Goal: Task Accomplishment & Management: Complete application form

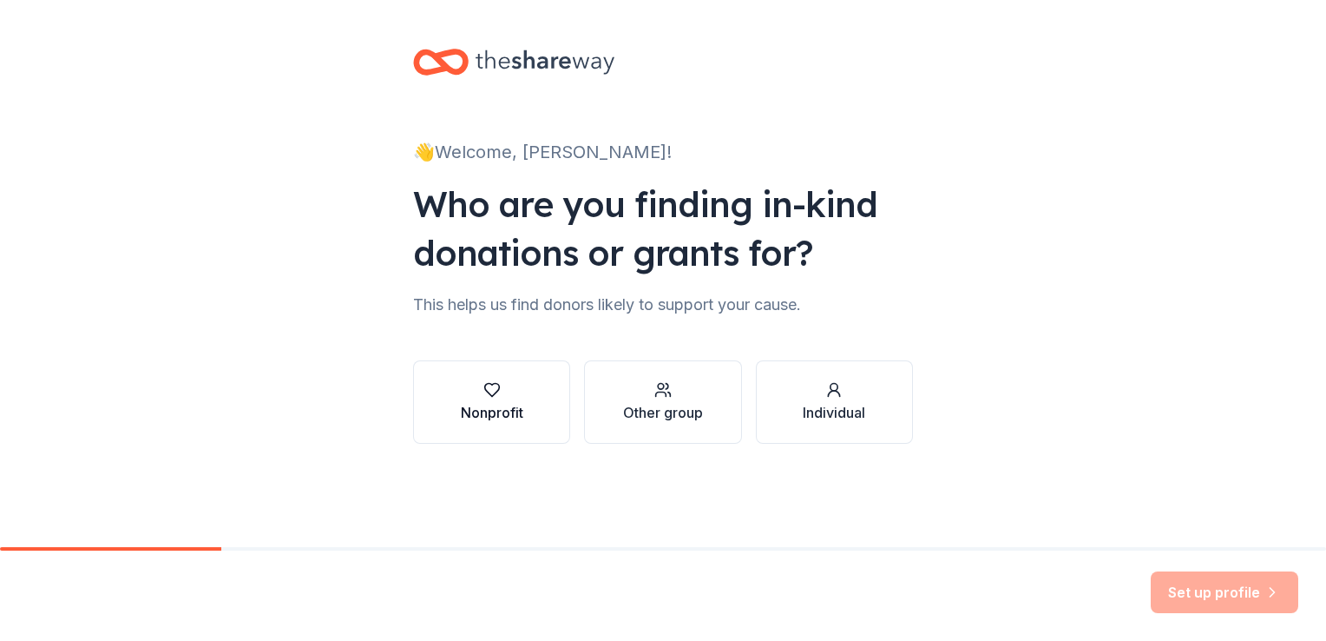
click at [527, 413] on button "Nonprofit" at bounding box center [491, 401] width 157 height 83
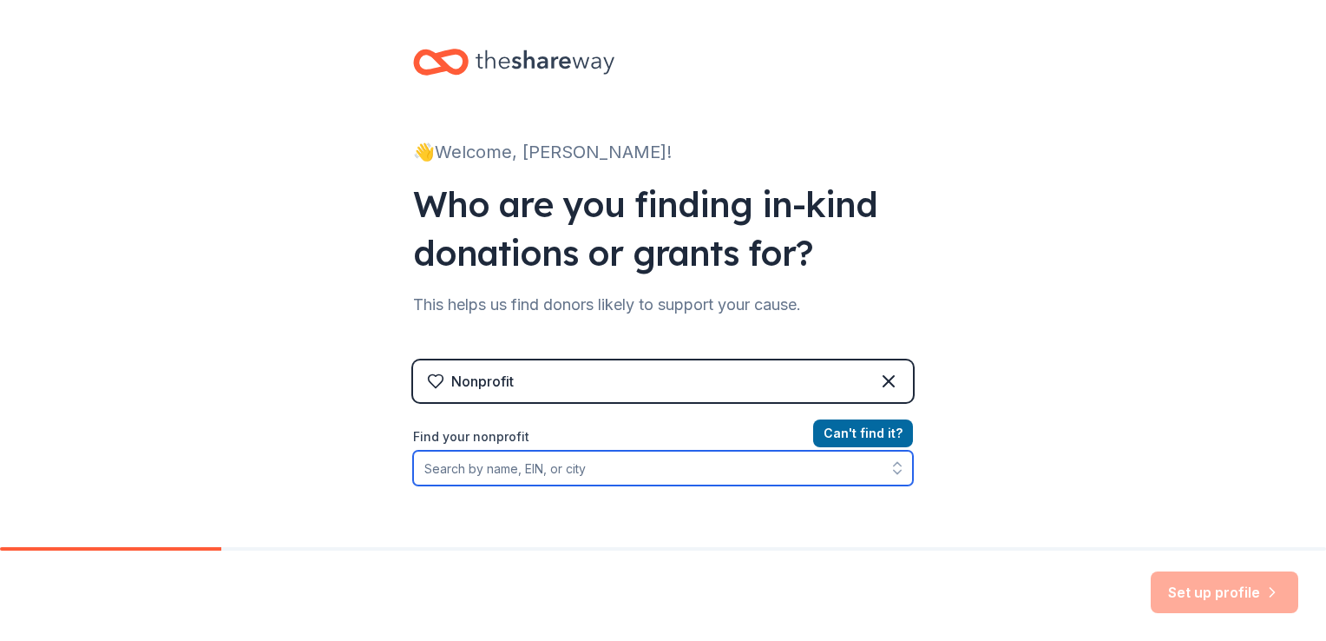
click at [484, 474] on input "Find your nonprofit" at bounding box center [663, 467] width 500 height 35
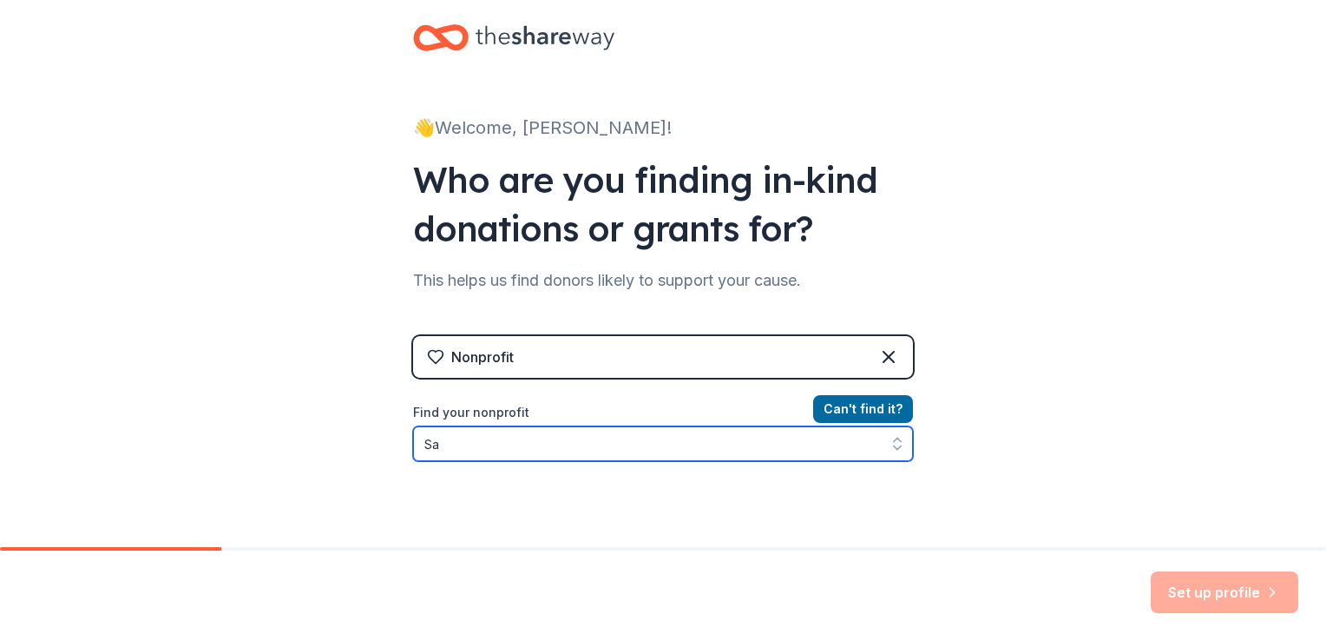
type input "S"
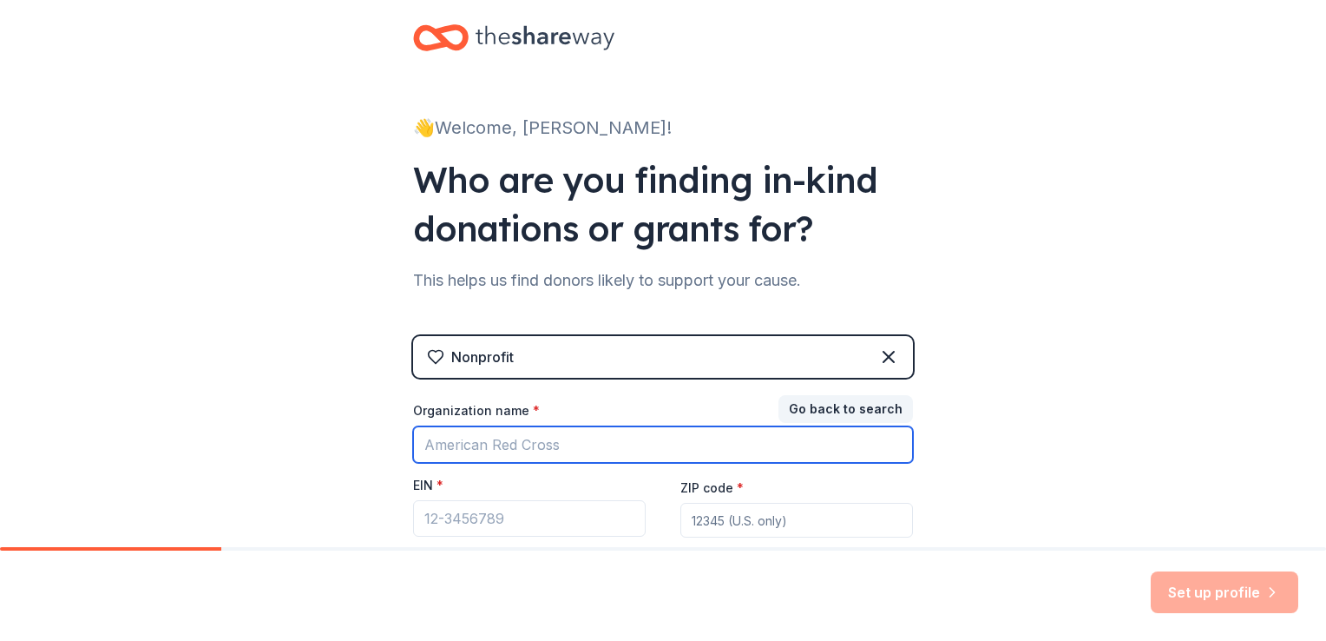
click at [479, 443] on input "Organization name *" at bounding box center [663, 444] width 500 height 36
type input "Friends of Saint Dominic's"
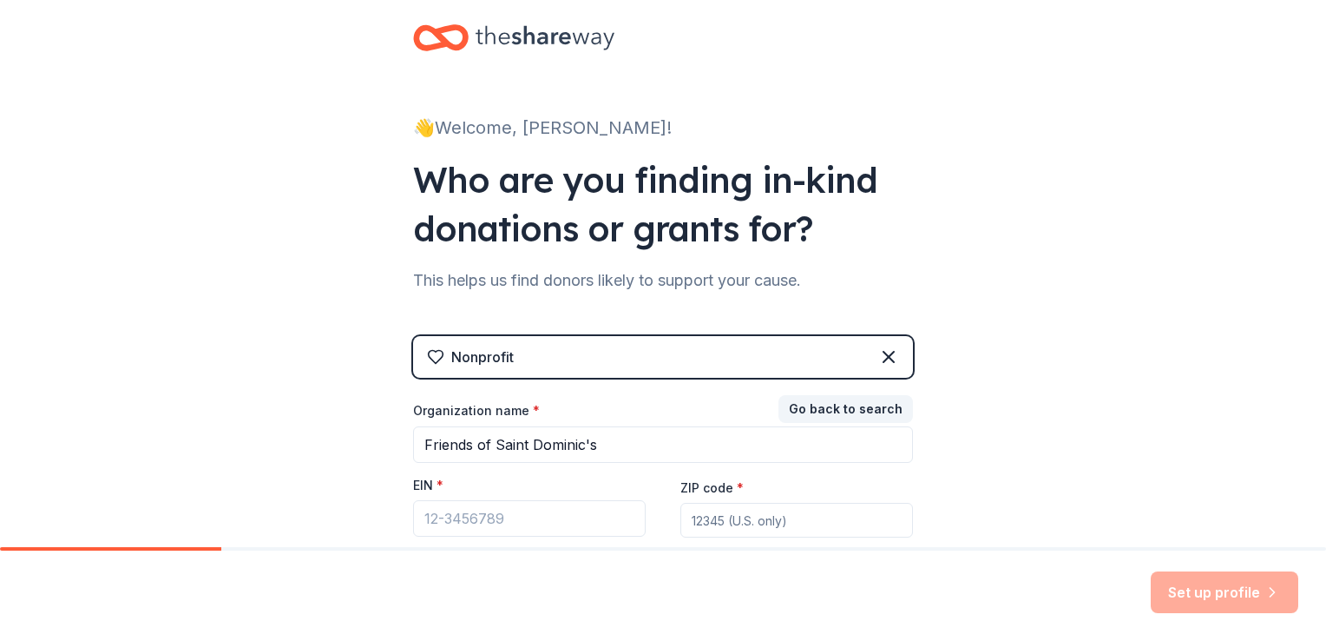
click at [706, 519] on input "ZIP code *" at bounding box center [797, 520] width 233 height 35
type input "10913"
click at [436, 517] on input "EIN *" at bounding box center [529, 518] width 233 height 36
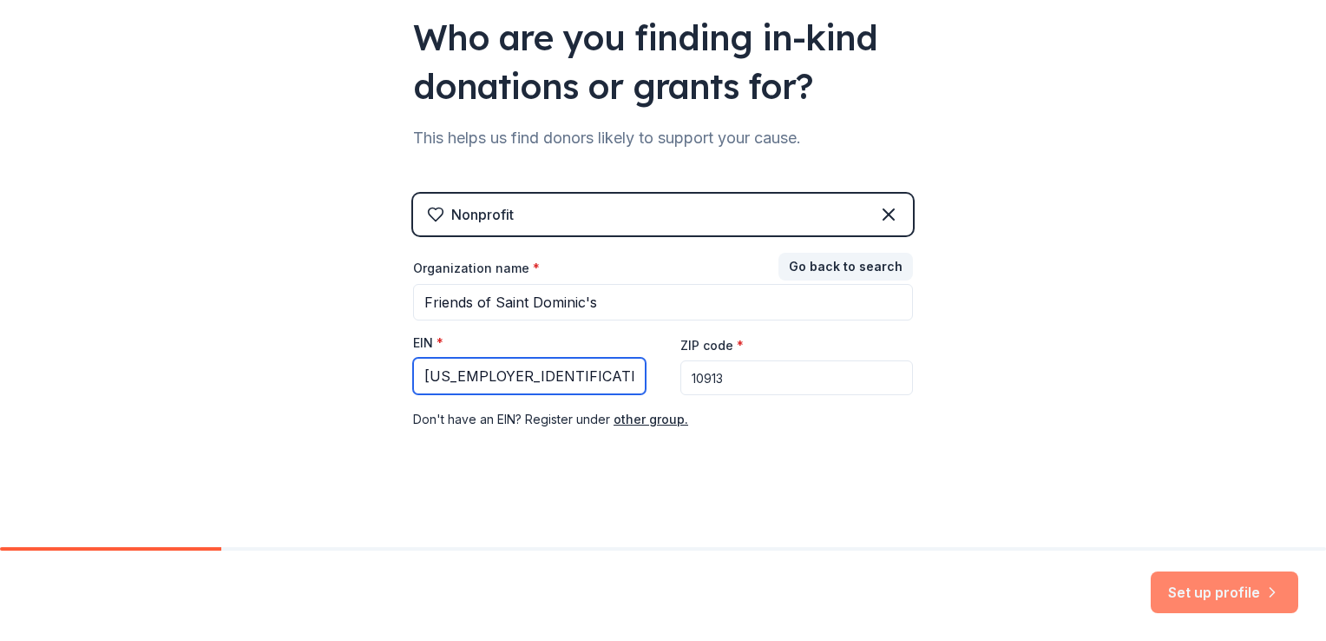
type input "[US_EMPLOYER_IDENTIFICATION_NUMBER]"
click at [1215, 603] on button "Set up profile" at bounding box center [1225, 592] width 148 height 42
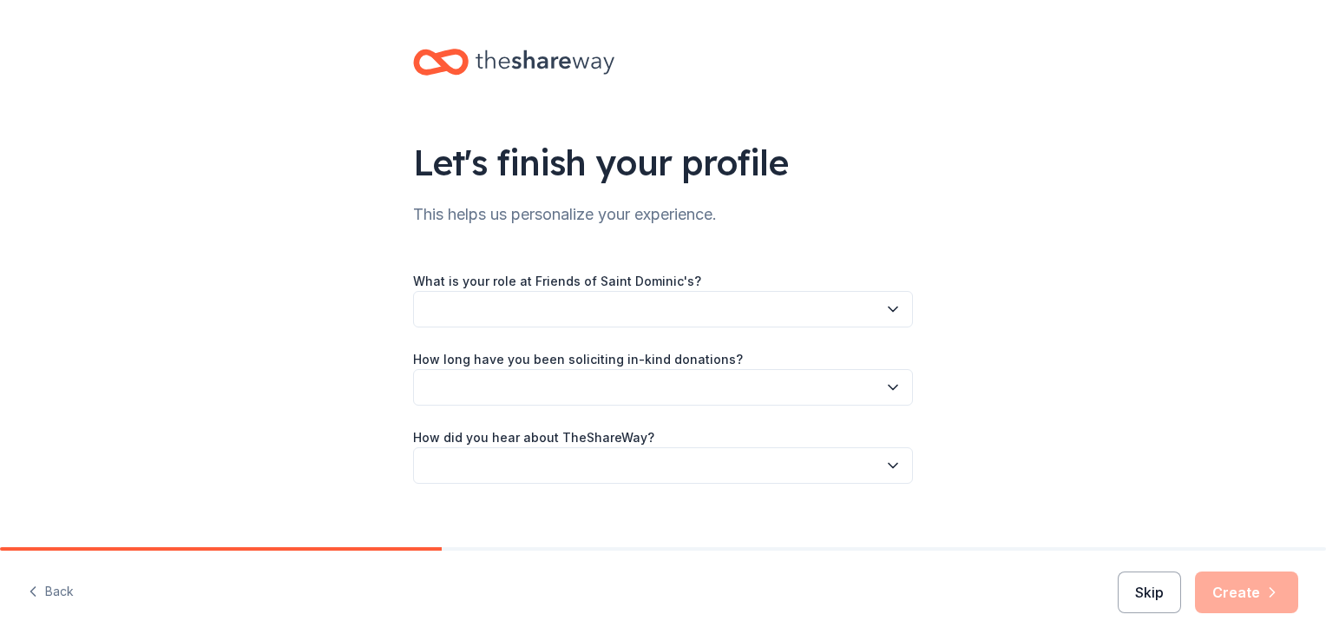
click at [1146, 600] on button "Skip" at bounding box center [1149, 592] width 63 height 42
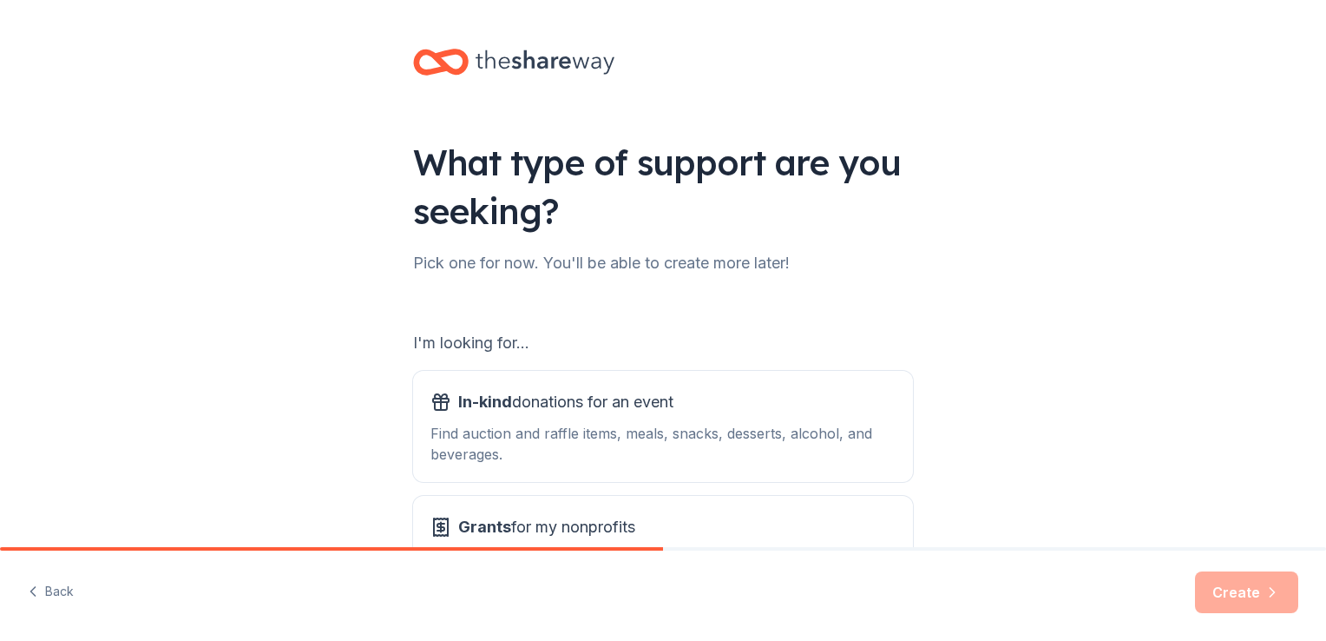
scroll to position [153, 0]
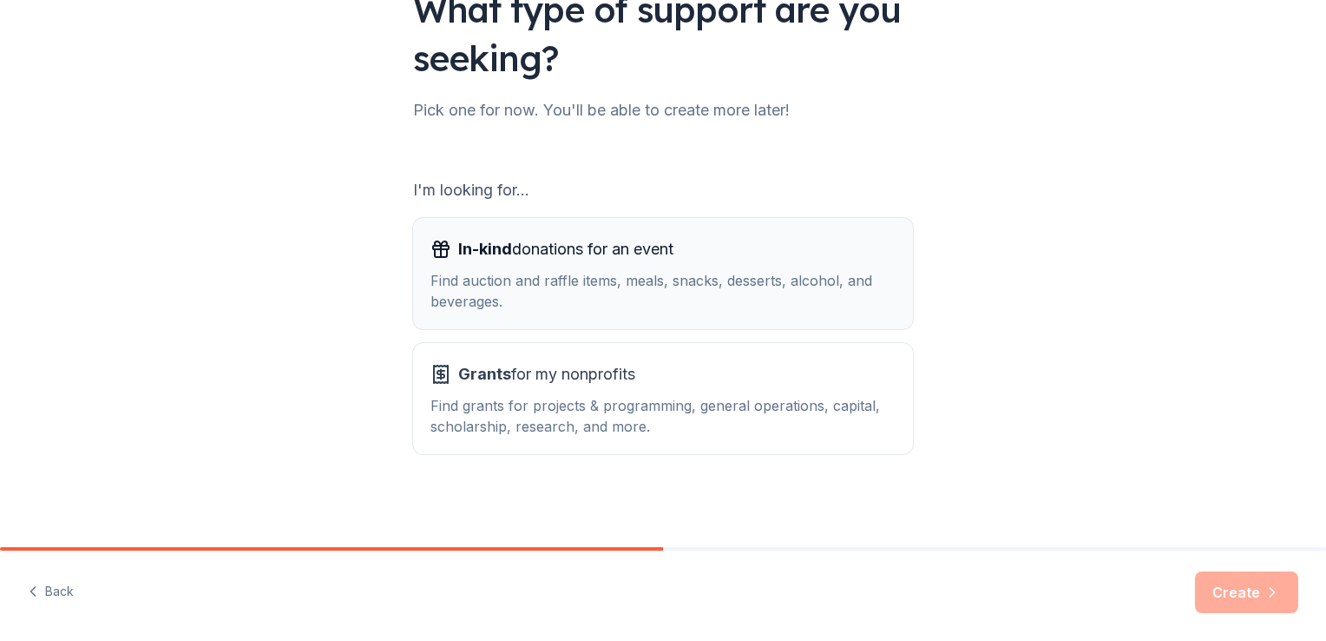
click at [653, 270] on div "Find auction and raffle items, meals, snacks, desserts, alcohol, and beverages." at bounding box center [663, 291] width 465 height 42
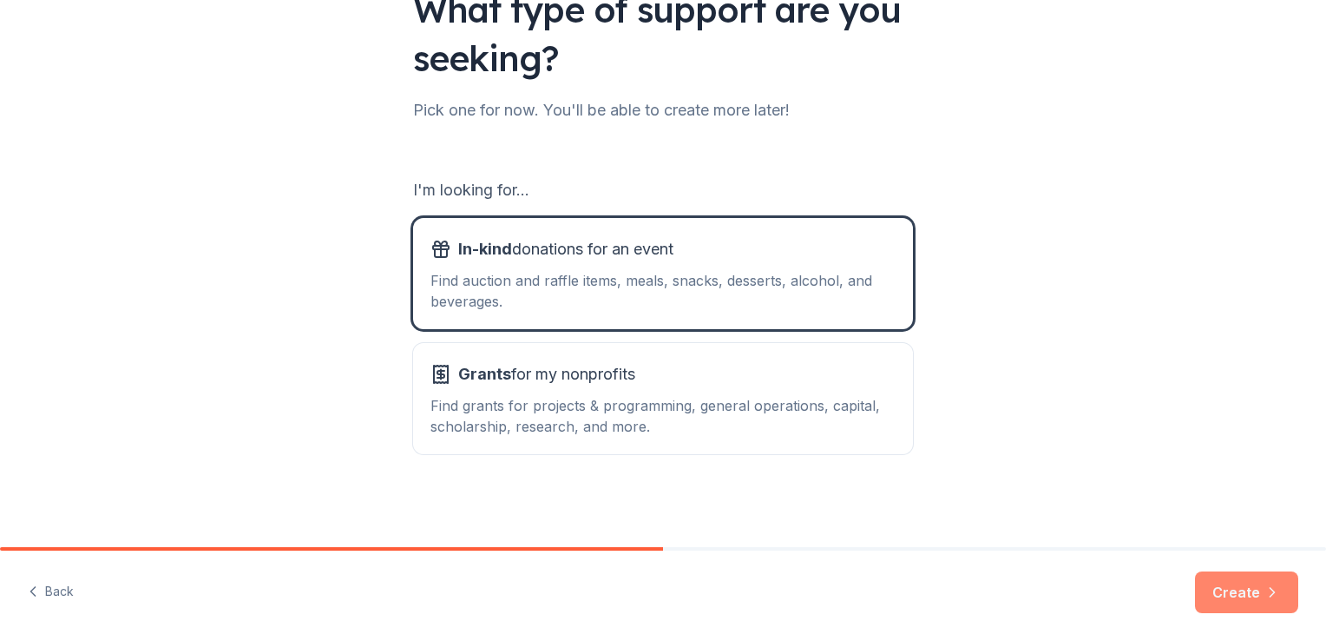
click at [1223, 588] on button "Create" at bounding box center [1246, 592] width 103 height 42
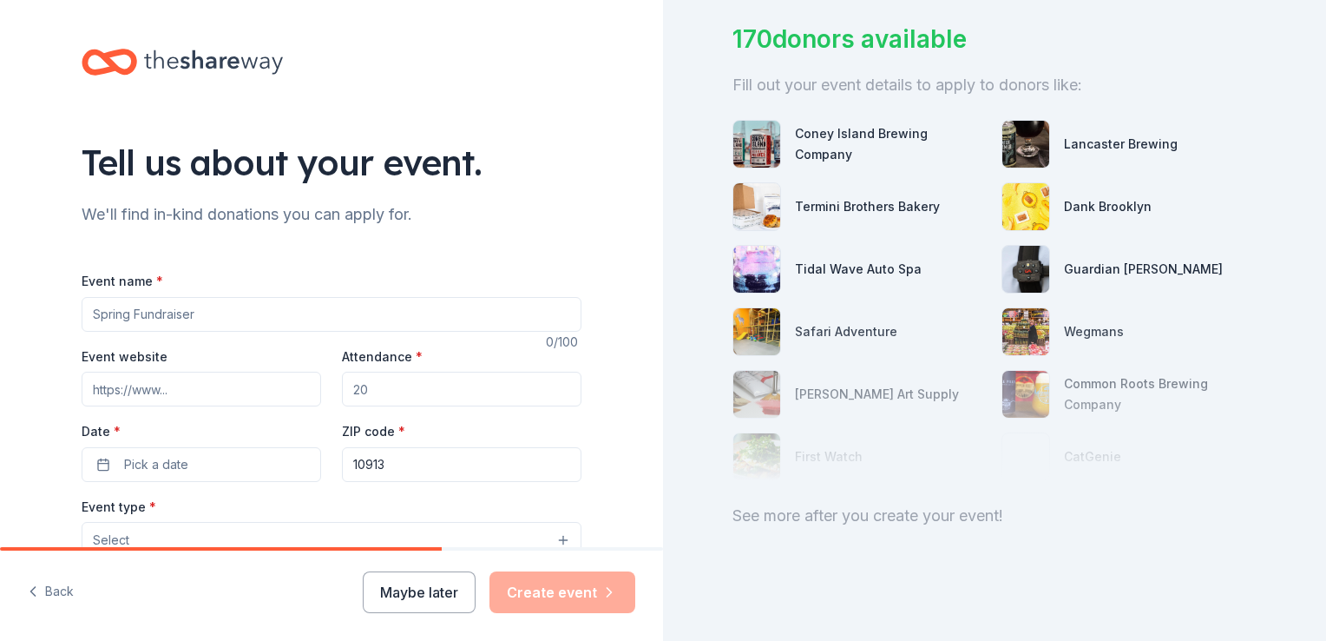
scroll to position [201, 0]
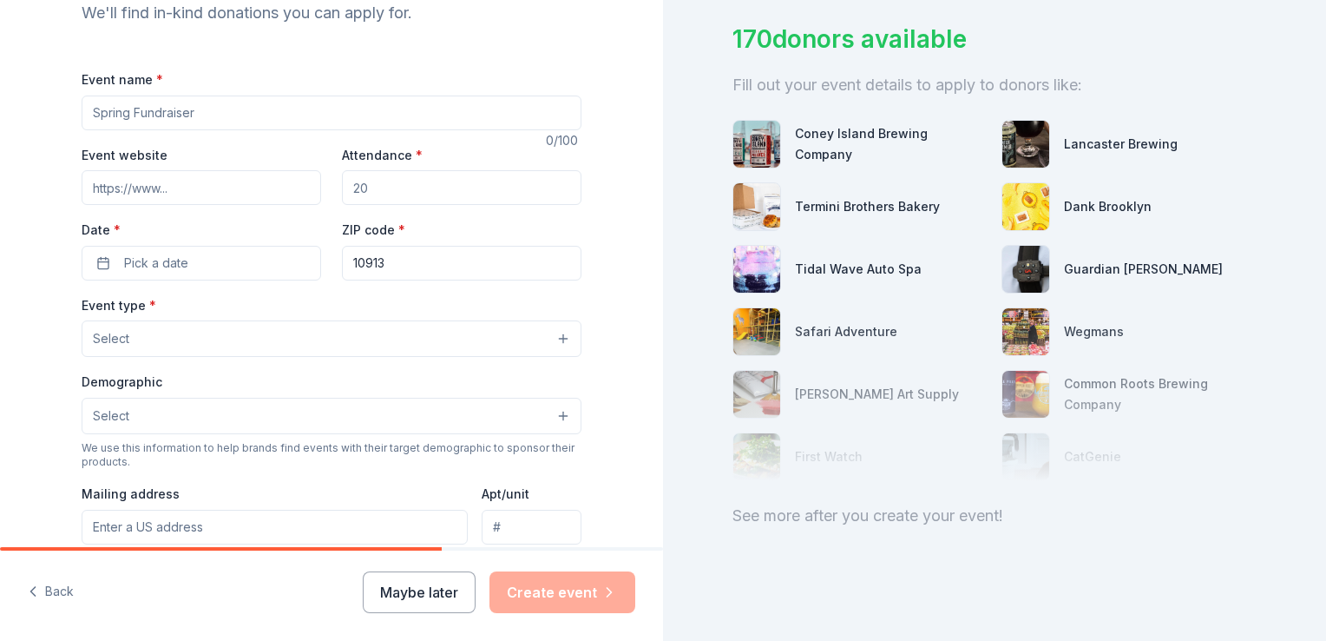
click at [285, 109] on input "Event name *" at bounding box center [332, 112] width 500 height 35
type input "Sporting Clays Tournament"
click at [365, 195] on input "Attendance *" at bounding box center [462, 187] width 240 height 35
type input "150"
click at [199, 185] on input "Event website" at bounding box center [202, 187] width 240 height 35
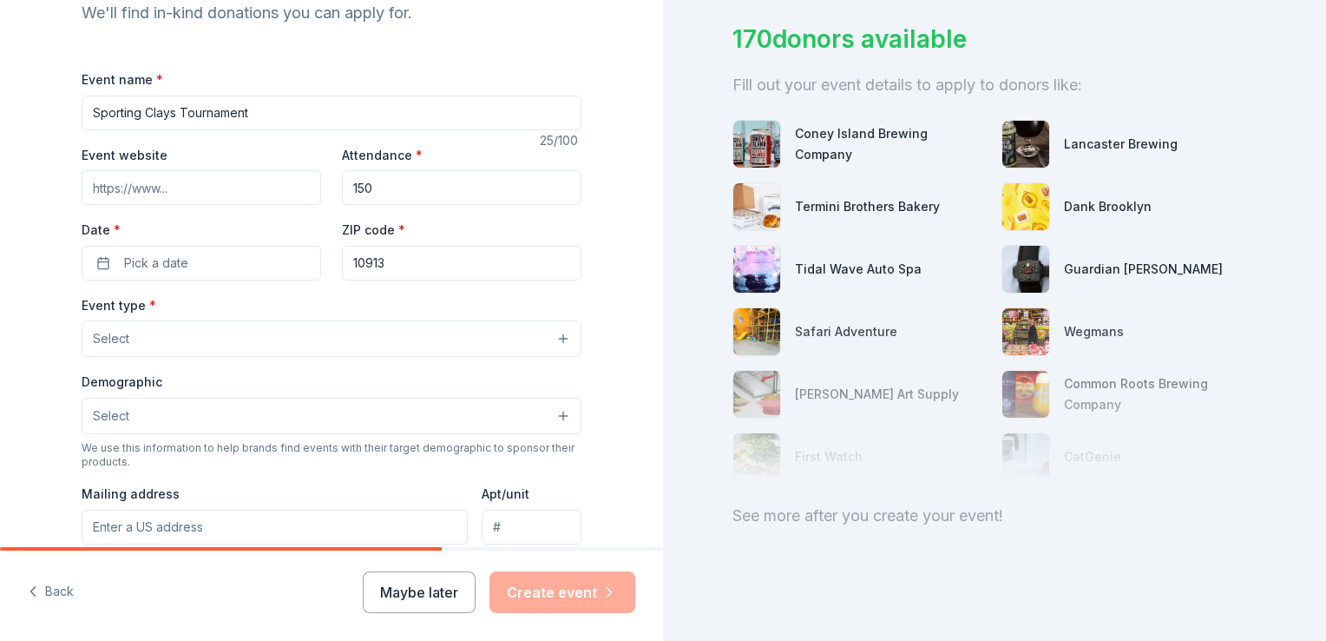
click at [115, 181] on input "Event website" at bounding box center [202, 187] width 240 height 35
paste input "[URL][DOMAIN_NAME]"
type input "[URL][DOMAIN_NAME]"
click at [221, 260] on button "Pick a date" at bounding box center [202, 263] width 240 height 35
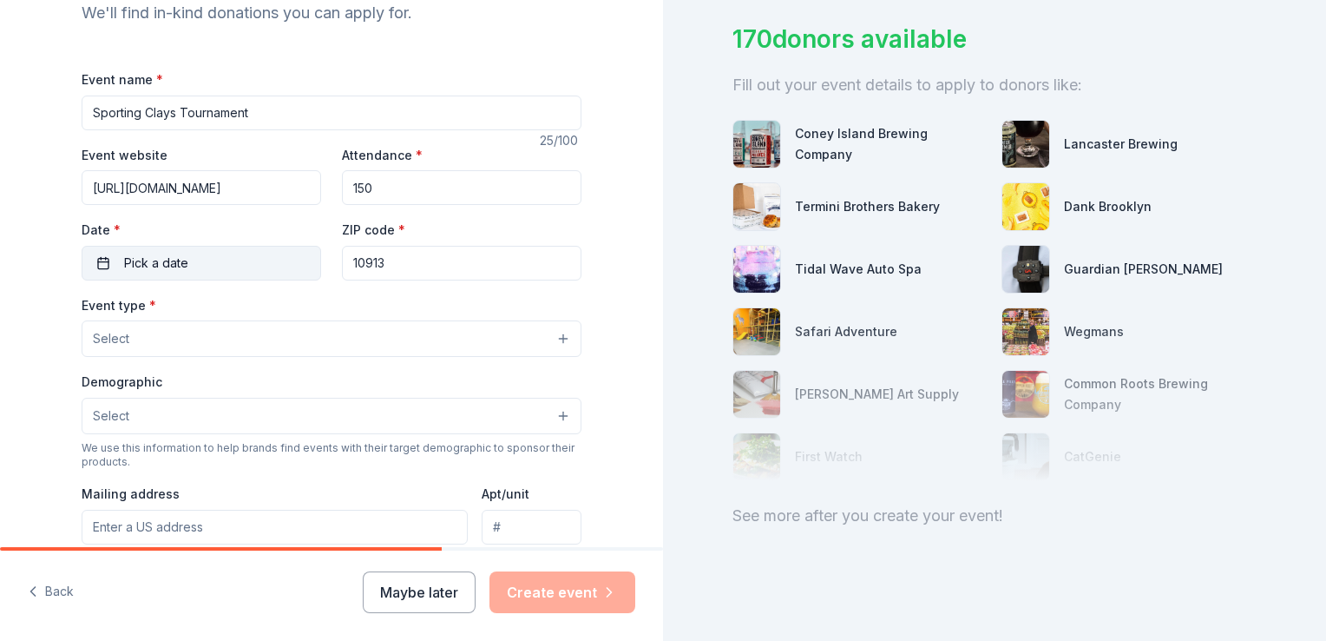
scroll to position [0, 0]
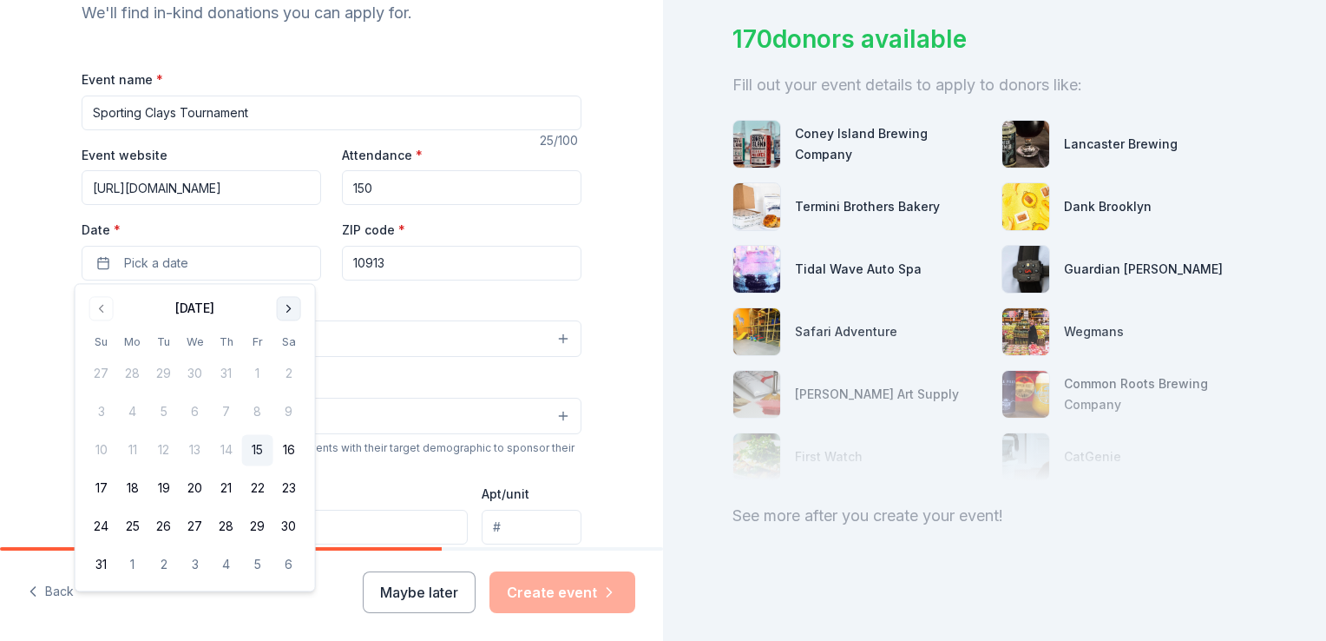
click at [285, 307] on button "Go to next month" at bounding box center [289, 308] width 24 height 24
click at [229, 448] on button "16" at bounding box center [226, 450] width 31 height 31
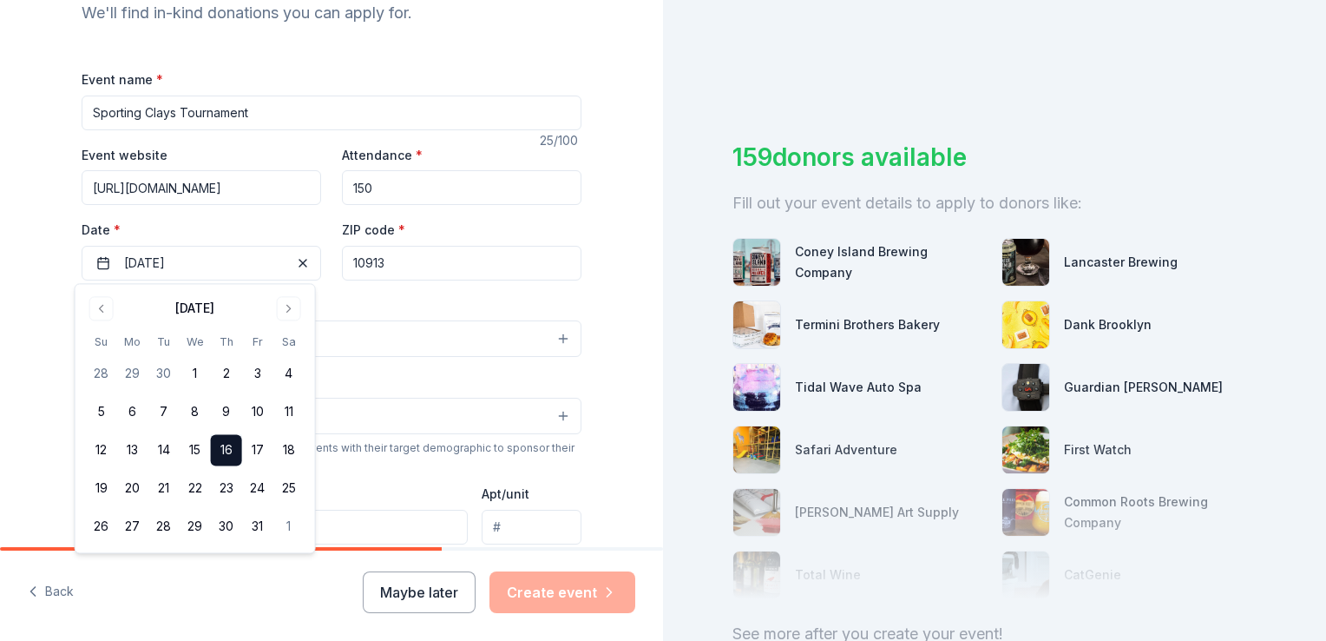
click at [426, 259] on input "10913" at bounding box center [462, 263] width 240 height 35
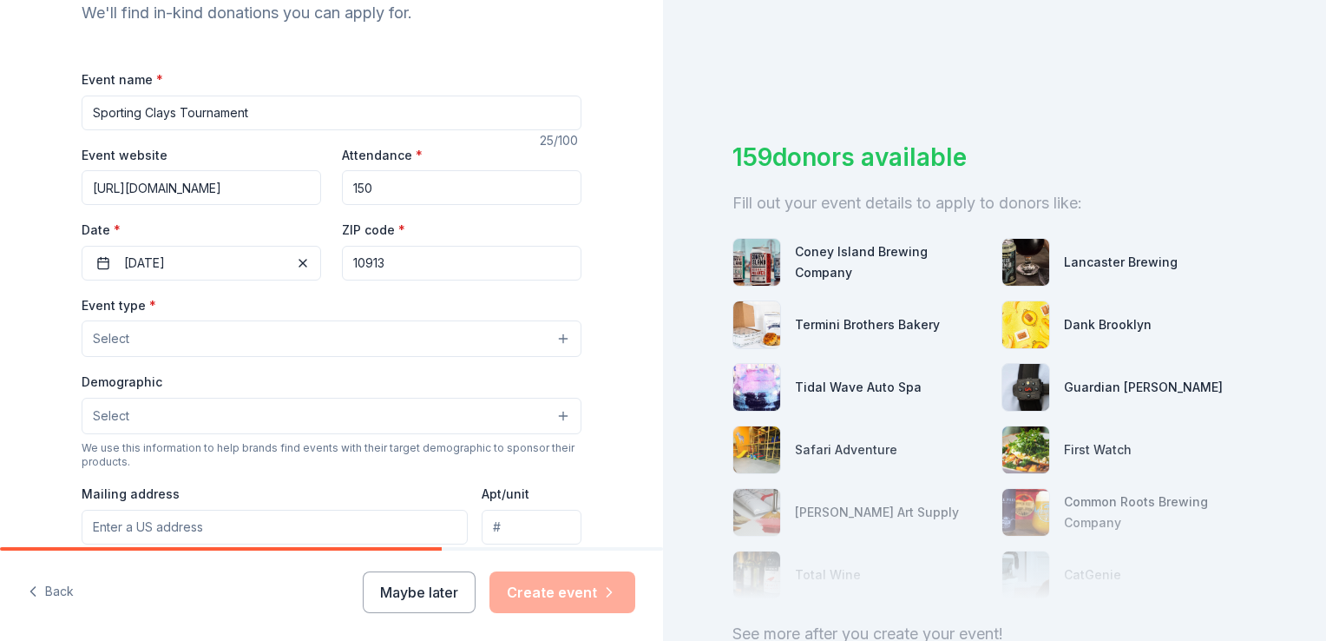
click at [322, 338] on button "Select" at bounding box center [332, 338] width 500 height 36
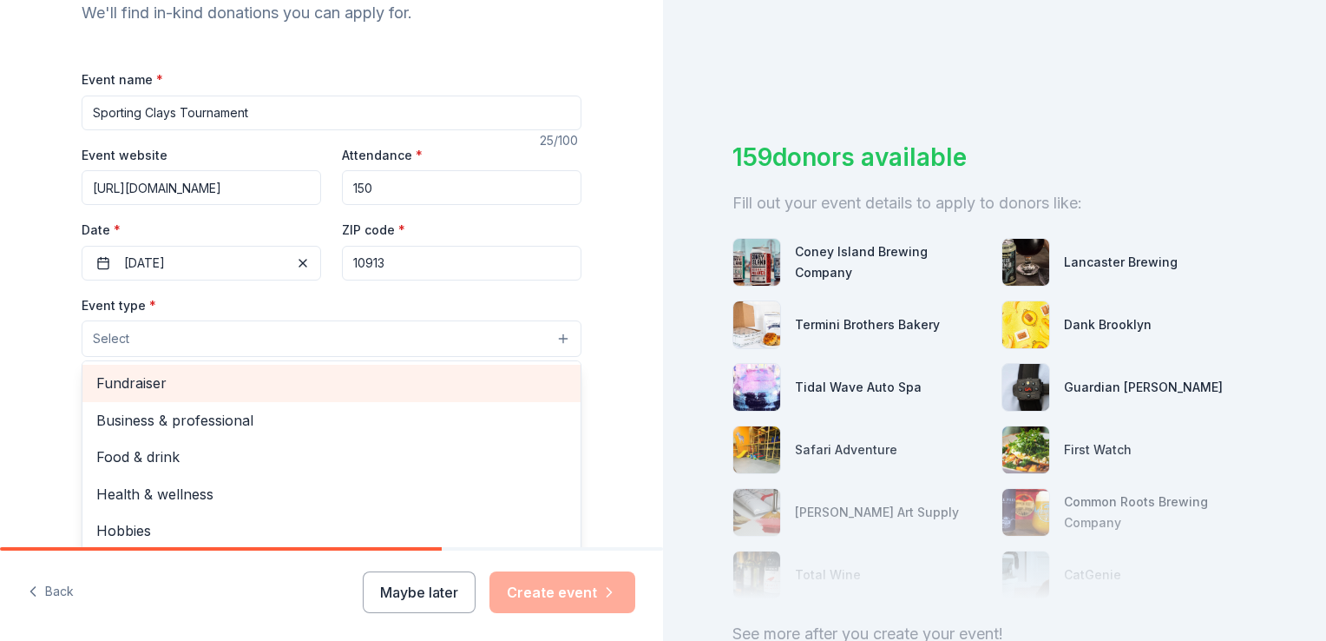
click at [153, 380] on span "Fundraiser" at bounding box center [331, 382] width 470 height 23
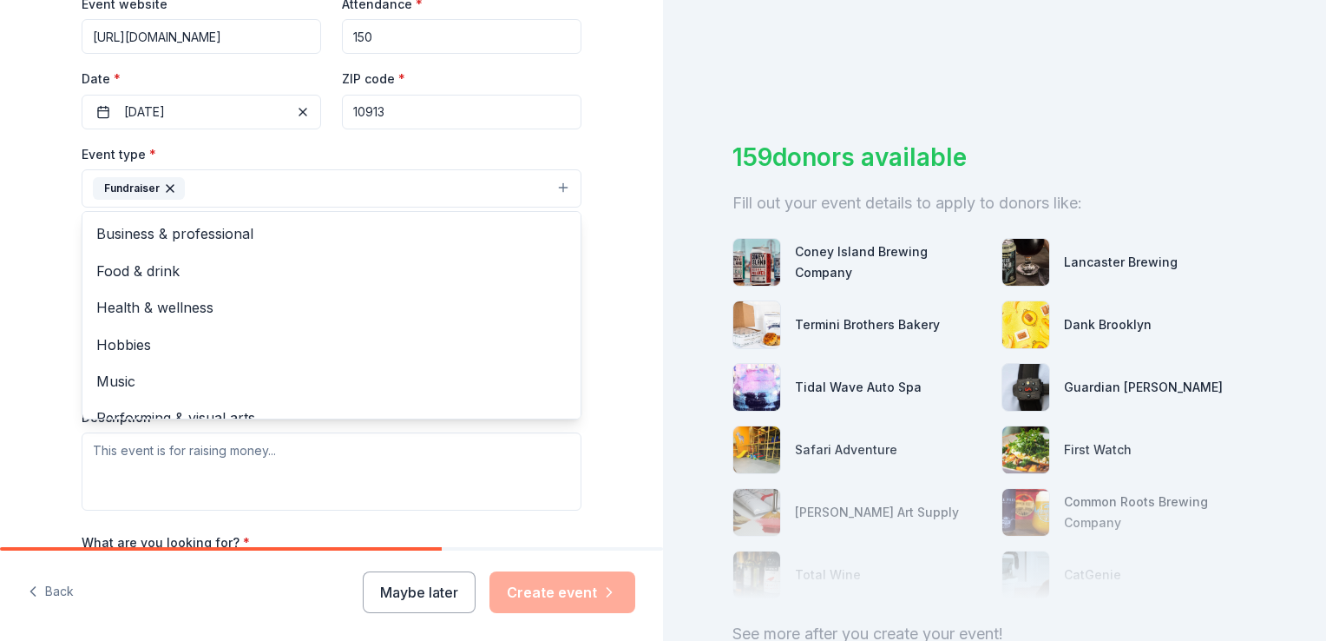
scroll to position [384, 0]
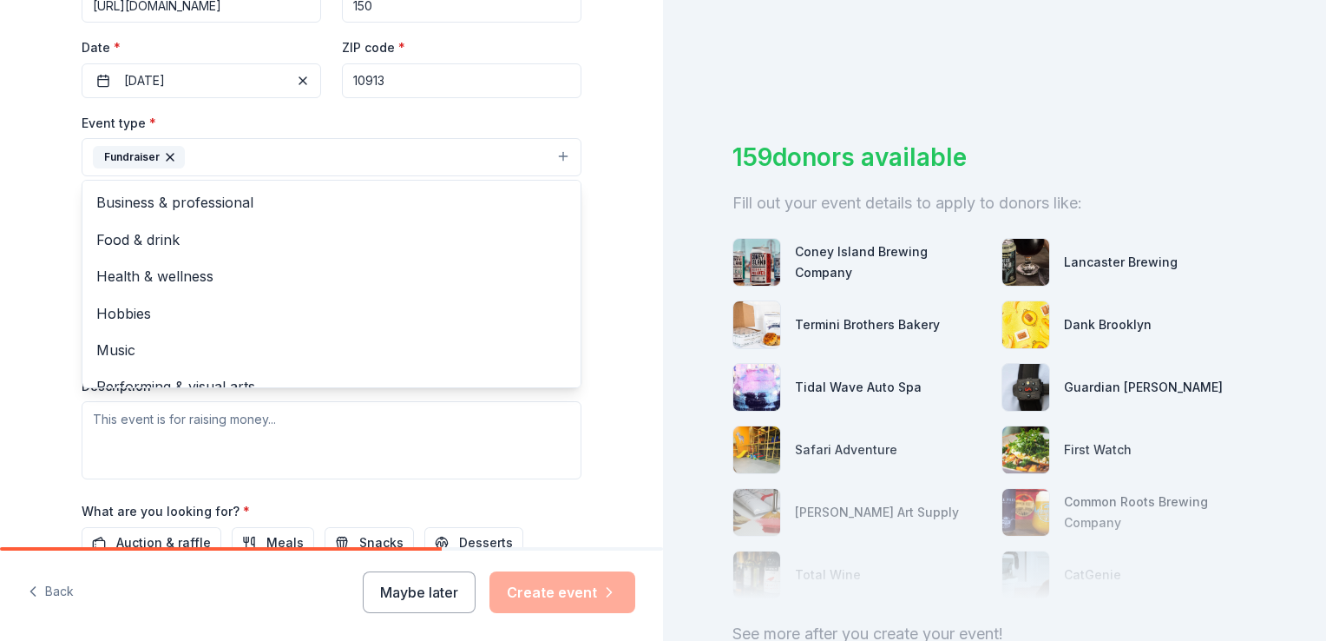
click at [618, 293] on div "Tell us about your event. We'll find in-kind donations you can apply for. Event…" at bounding box center [331, 194] width 663 height 1157
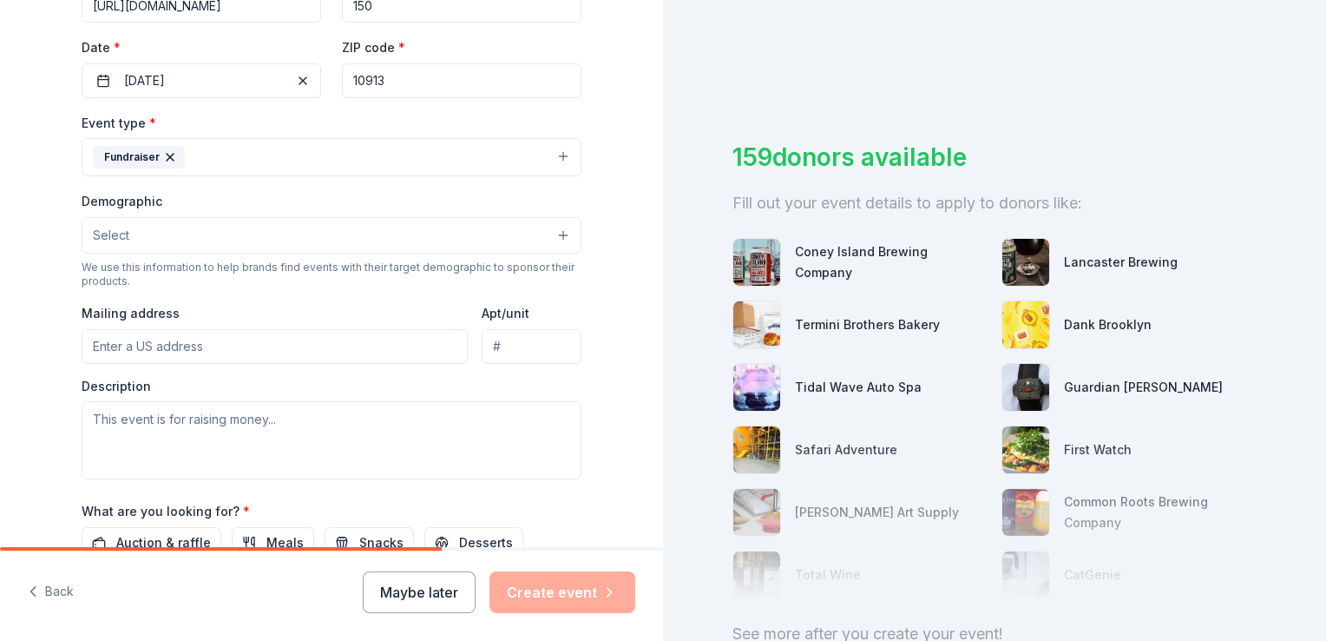
click at [438, 237] on button "Select" at bounding box center [332, 235] width 500 height 36
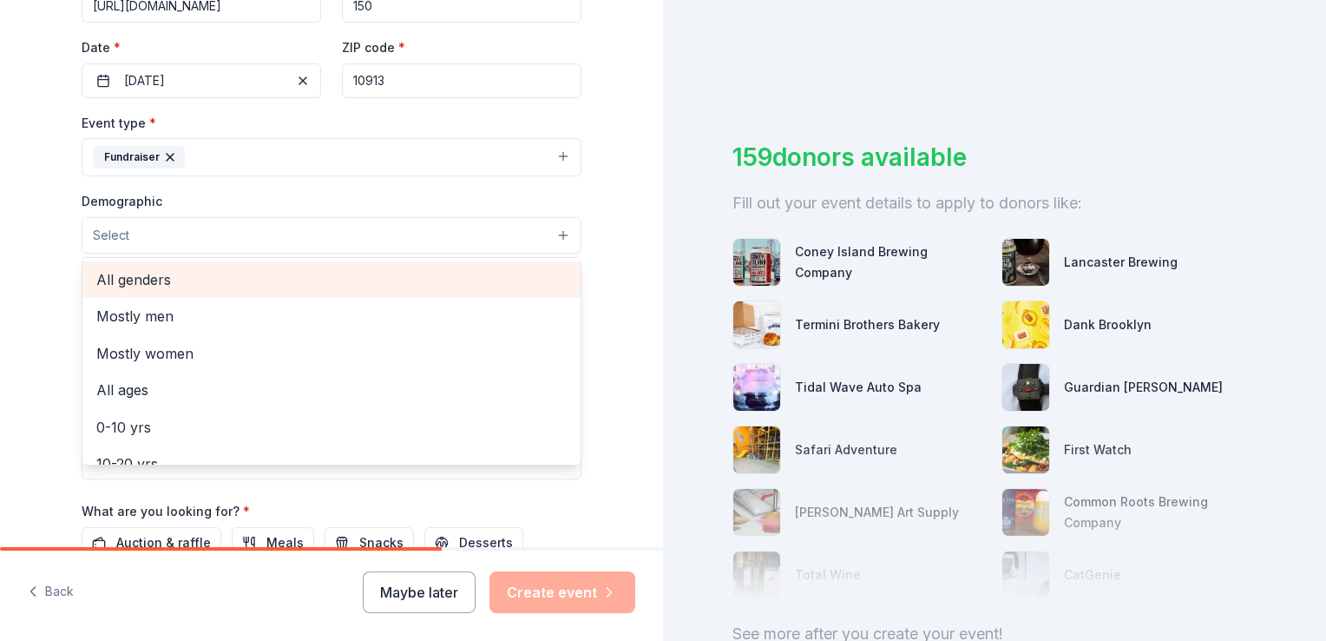
click at [140, 277] on span "All genders" at bounding box center [331, 279] width 470 height 23
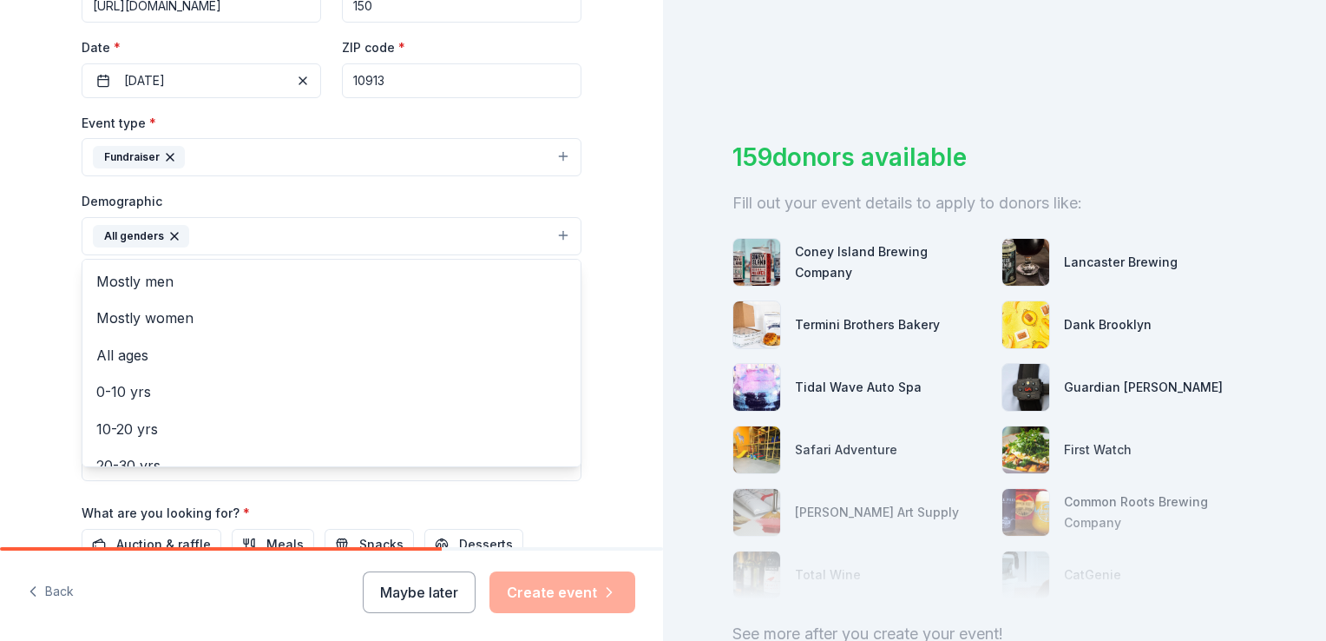
click at [601, 197] on div "Tell us about your event. We'll find in-kind donations you can apply for. Event…" at bounding box center [332, 195] width 556 height 1159
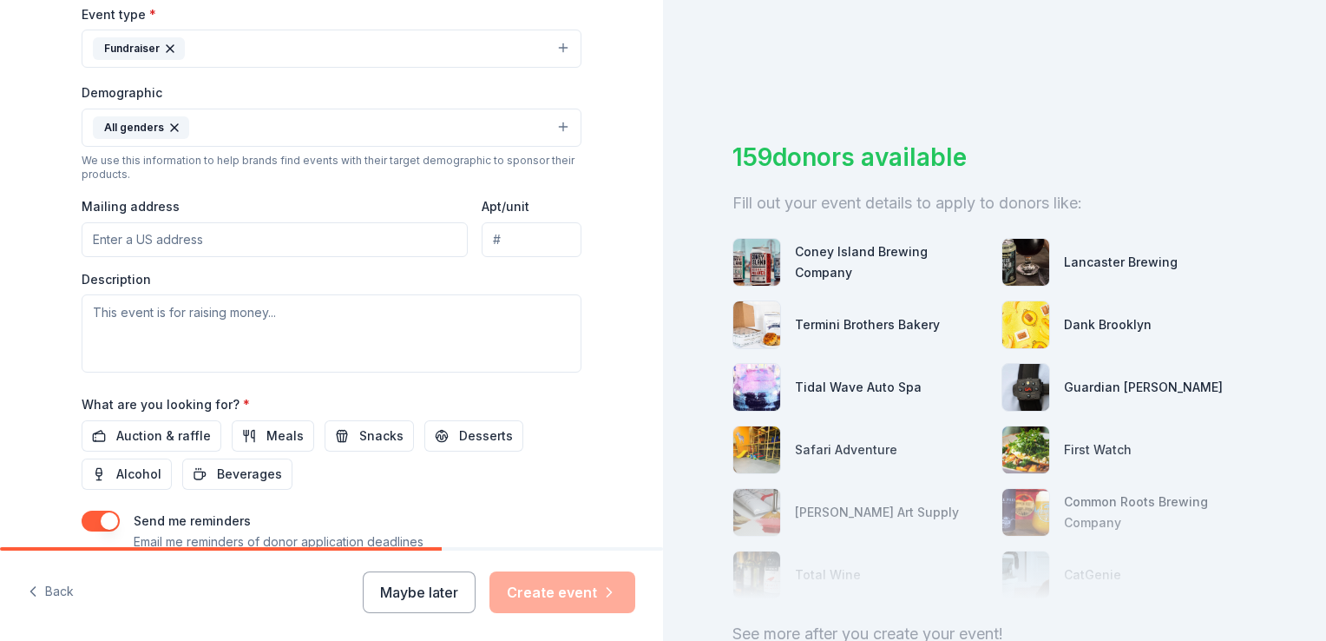
scroll to position [496, 0]
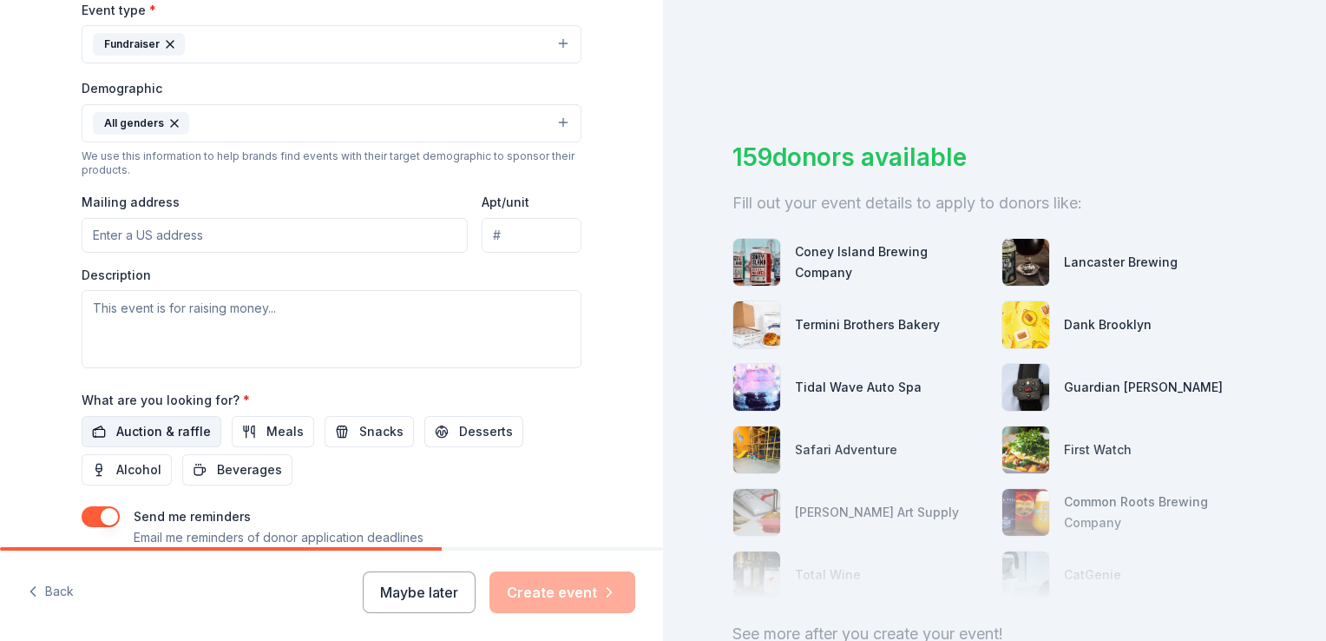
click at [159, 431] on span "Auction & raffle" at bounding box center [163, 431] width 95 height 21
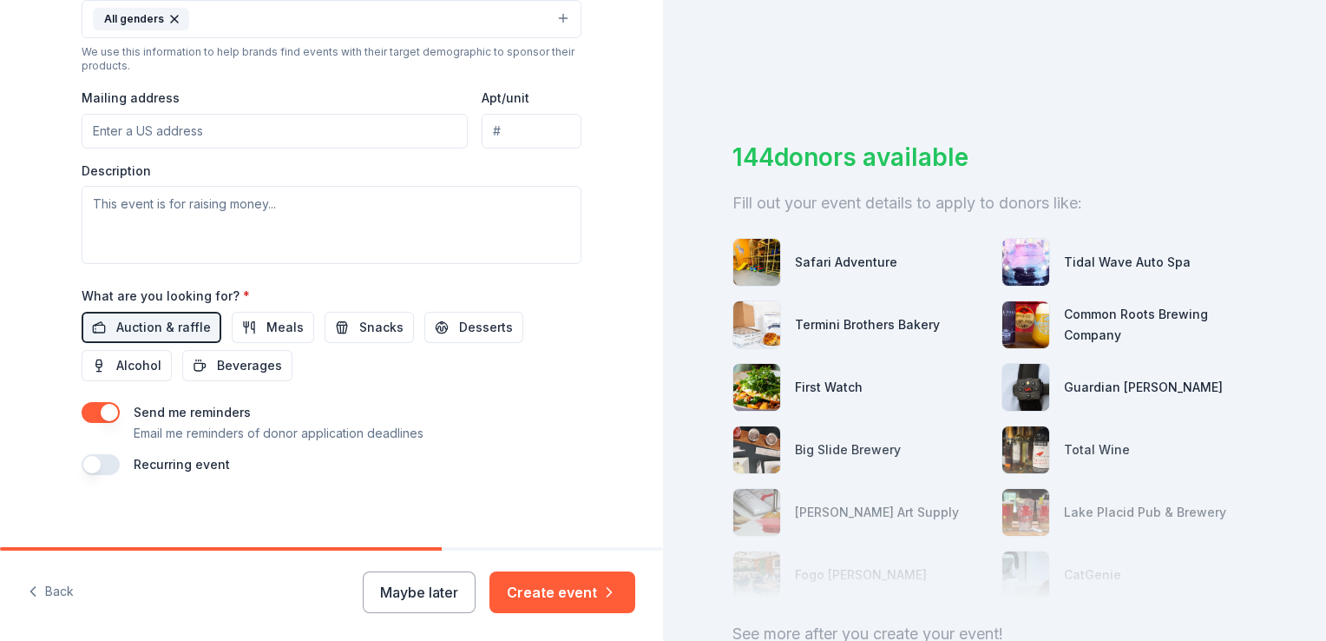
scroll to position [611, 0]
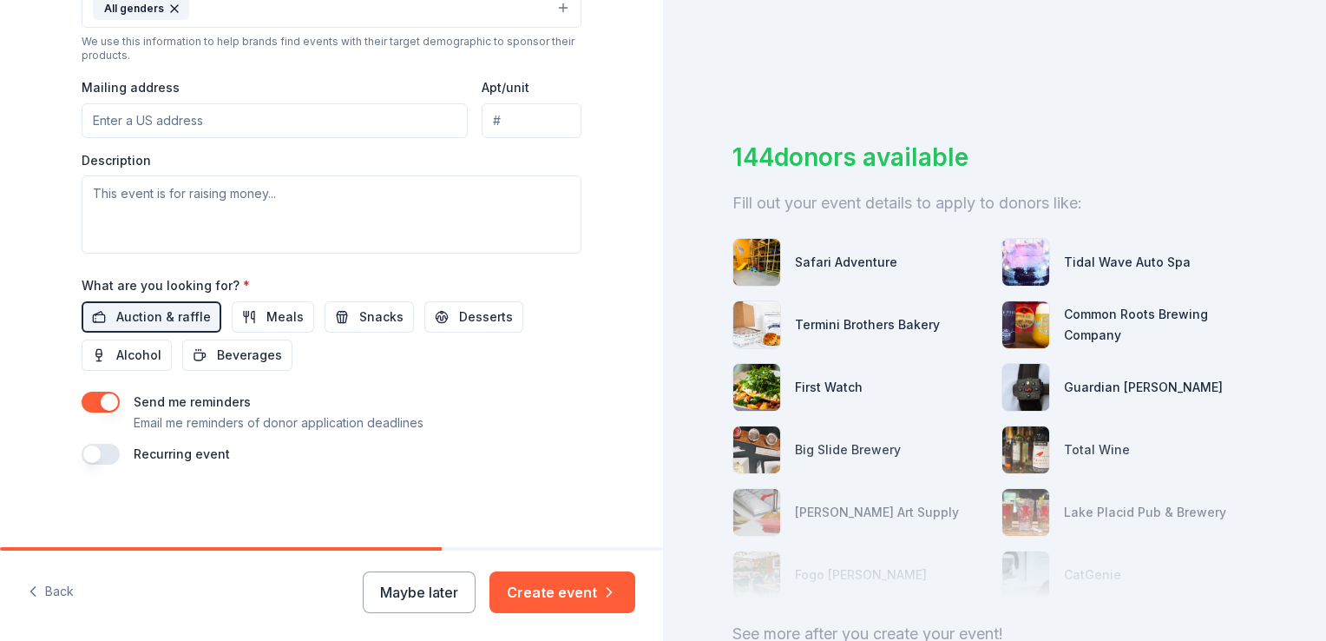
click at [250, 128] on input "Mailing address" at bounding box center [275, 120] width 386 height 35
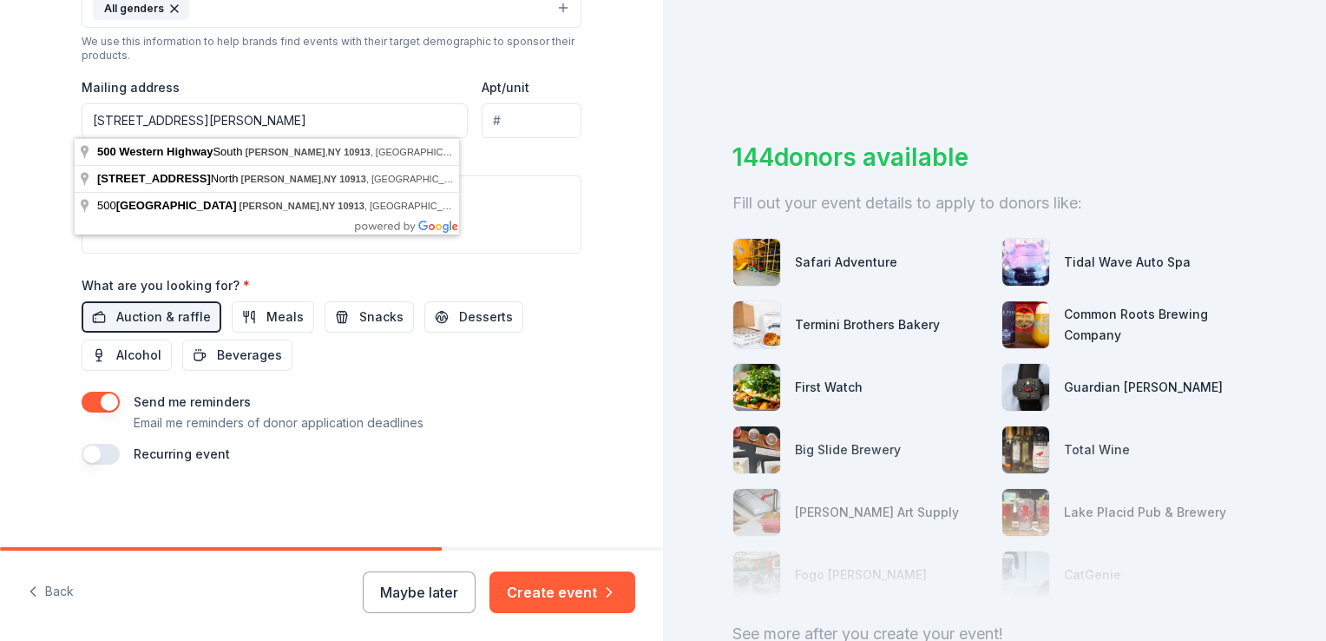
type input "[STREET_ADDRESS][PERSON_NAME]"
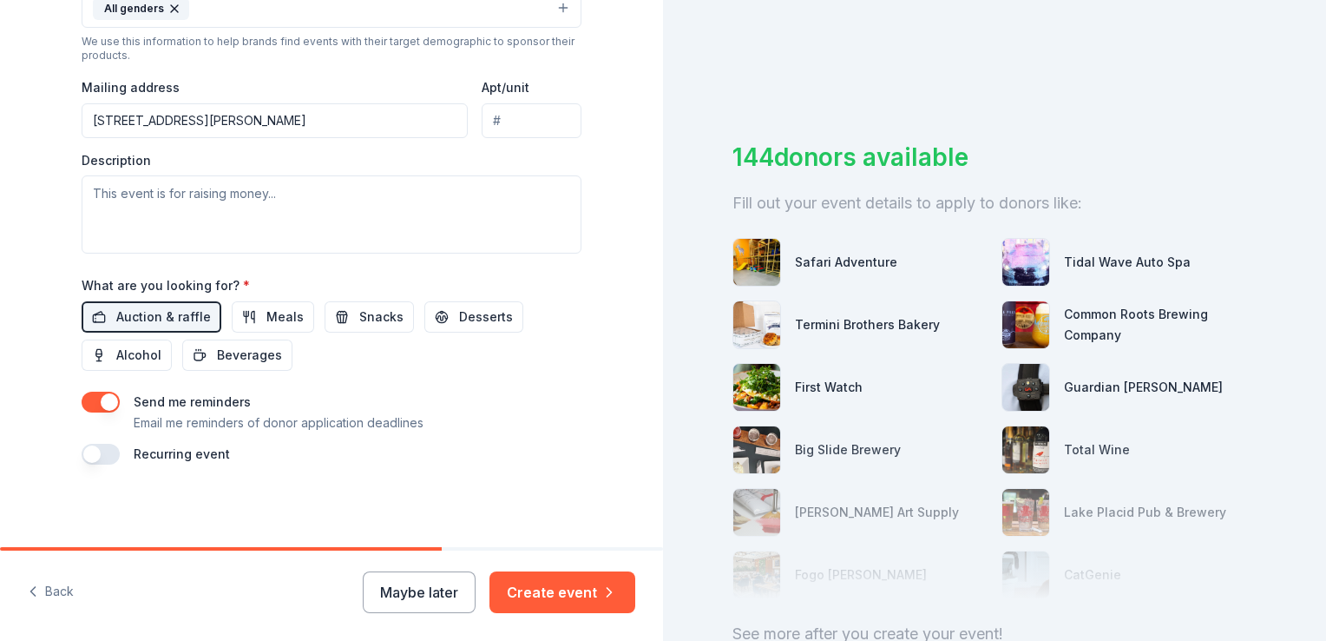
click at [410, 78] on div "Mailing address [STREET_ADDRESS][PERSON_NAME]" at bounding box center [275, 107] width 386 height 62
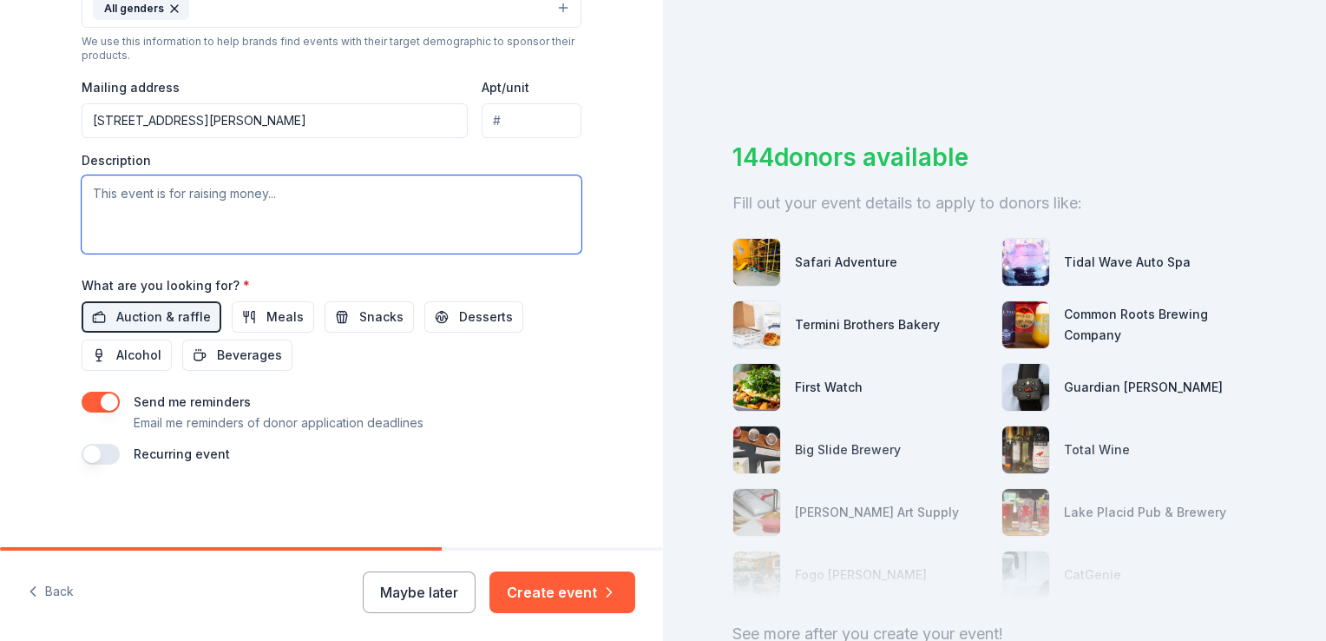
click at [200, 182] on textarea at bounding box center [332, 214] width 500 height 78
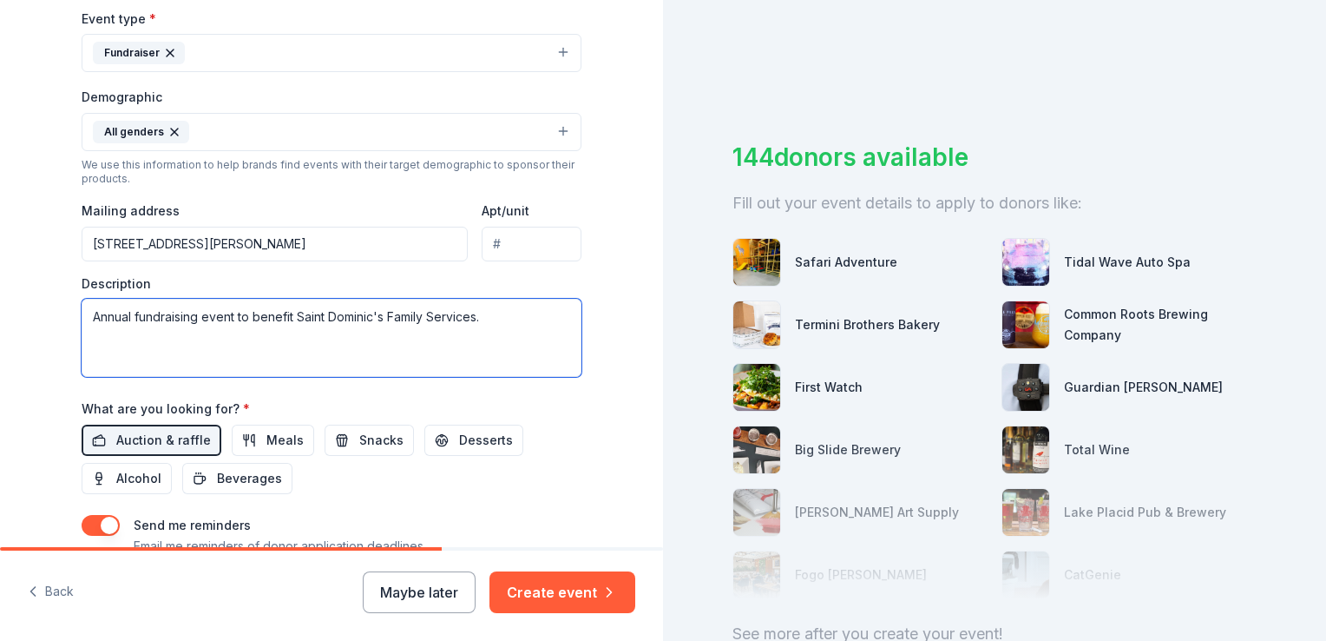
scroll to position [485, 0]
type textarea "Annual fundraising event to benefit Saint Dominic's Family Services."
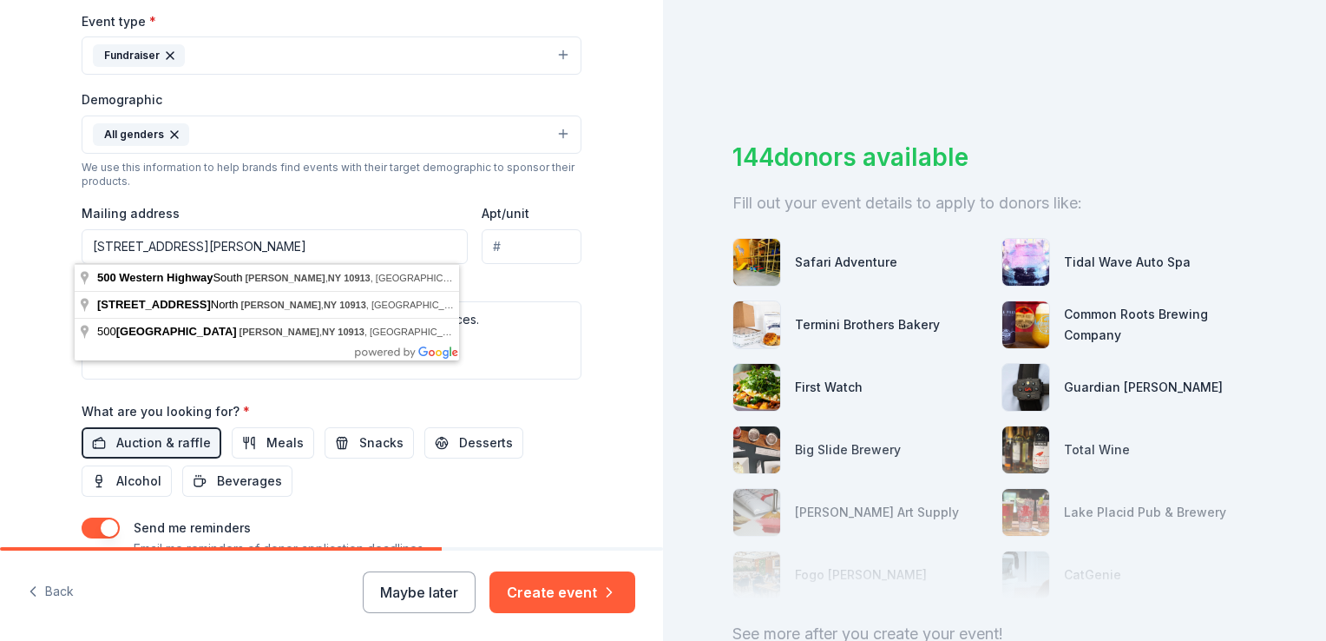
click at [115, 248] on input "[STREET_ADDRESS][PERSON_NAME]" at bounding box center [275, 246] width 386 height 35
type input "[STREET_ADDRESS][PERSON_NAME]"
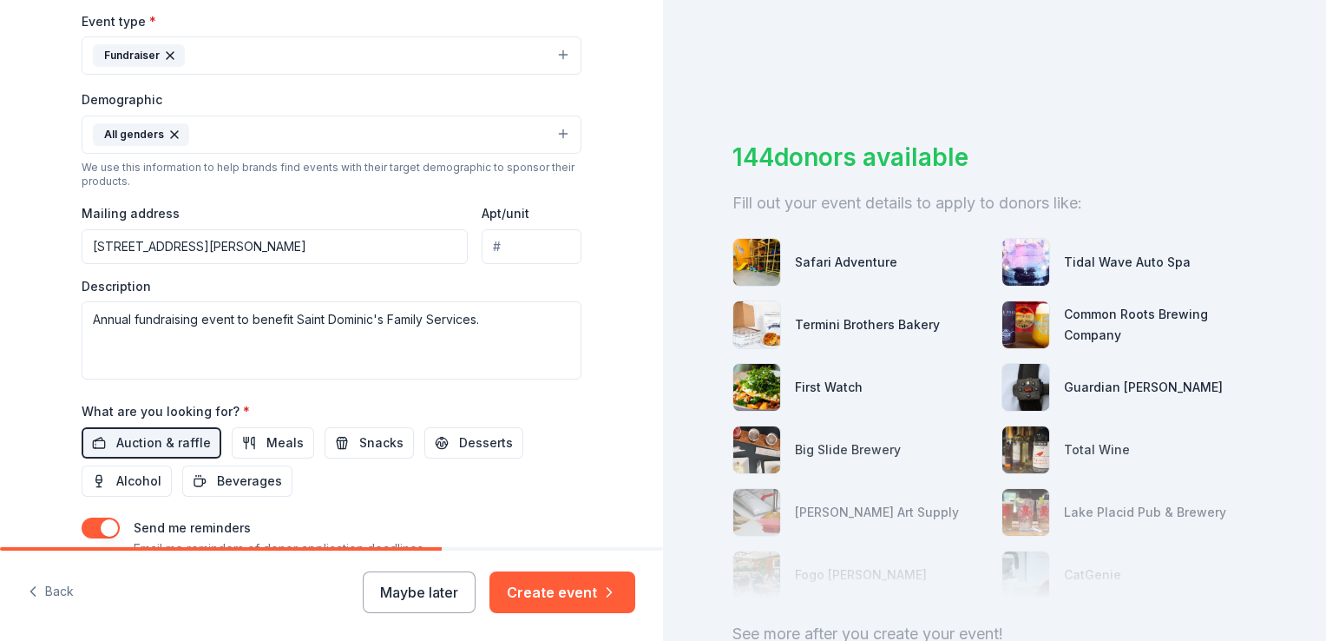
click at [597, 266] on div "Tell us about your event. We'll find in-kind donations you can apply for. Event…" at bounding box center [332, 94] width 556 height 1159
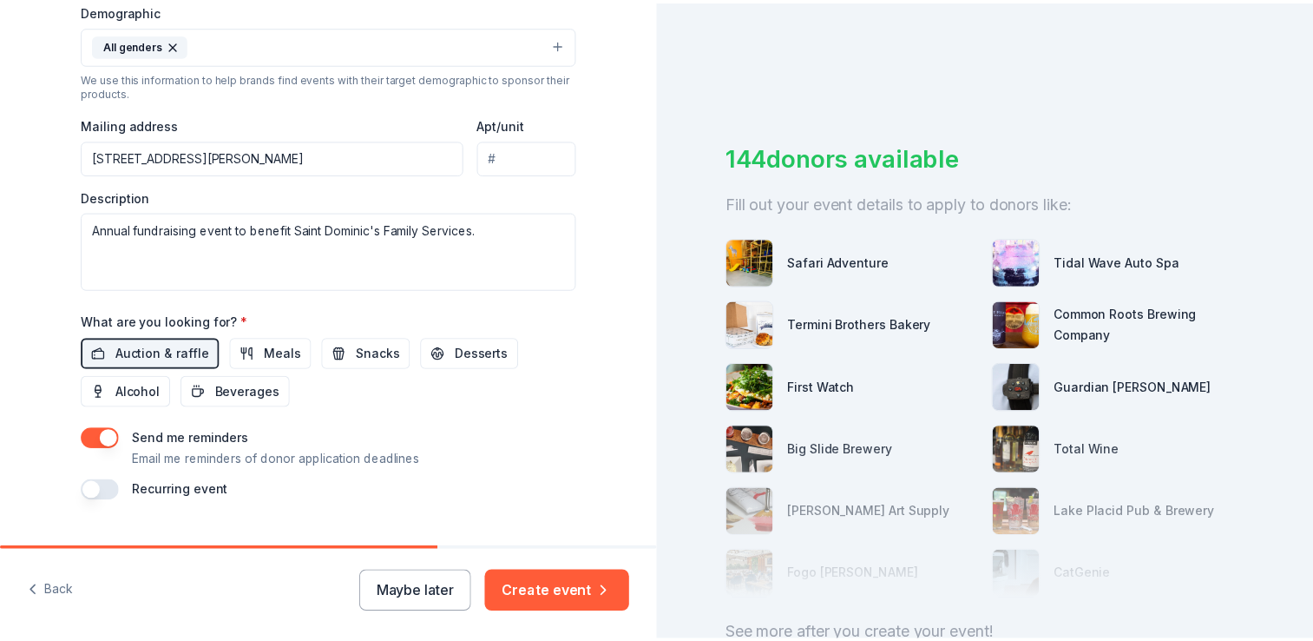
scroll to position [583, 0]
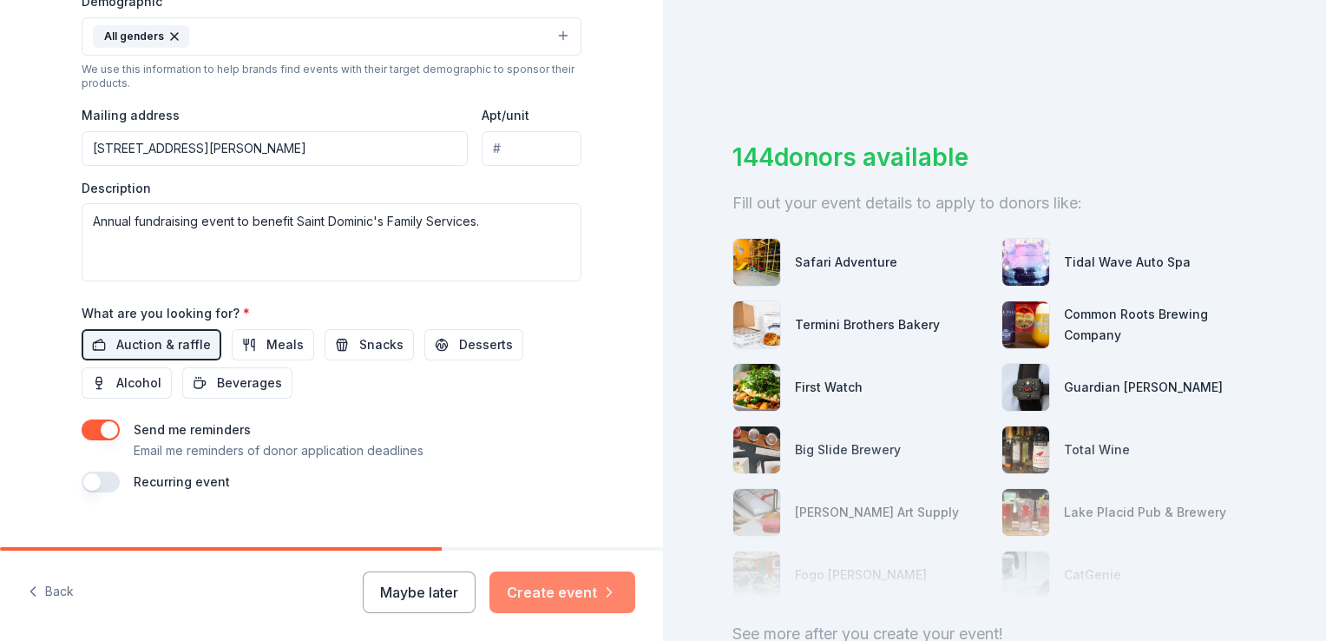
click at [543, 589] on button "Create event" at bounding box center [563, 592] width 146 height 42
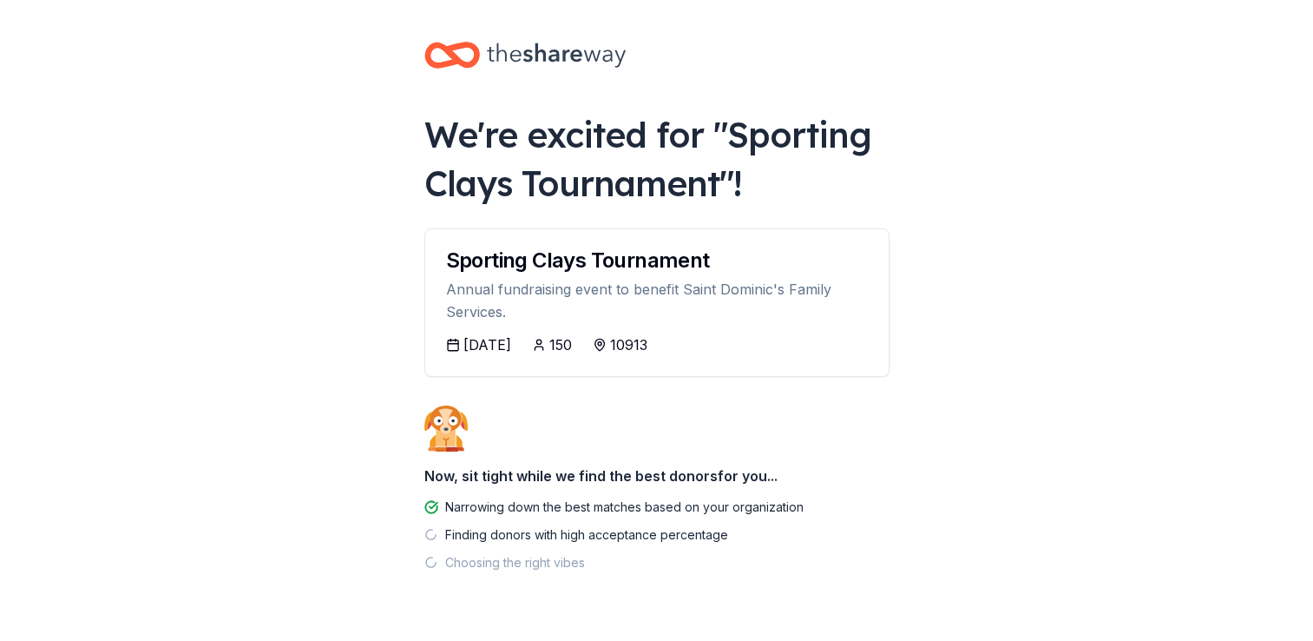
scroll to position [46, 0]
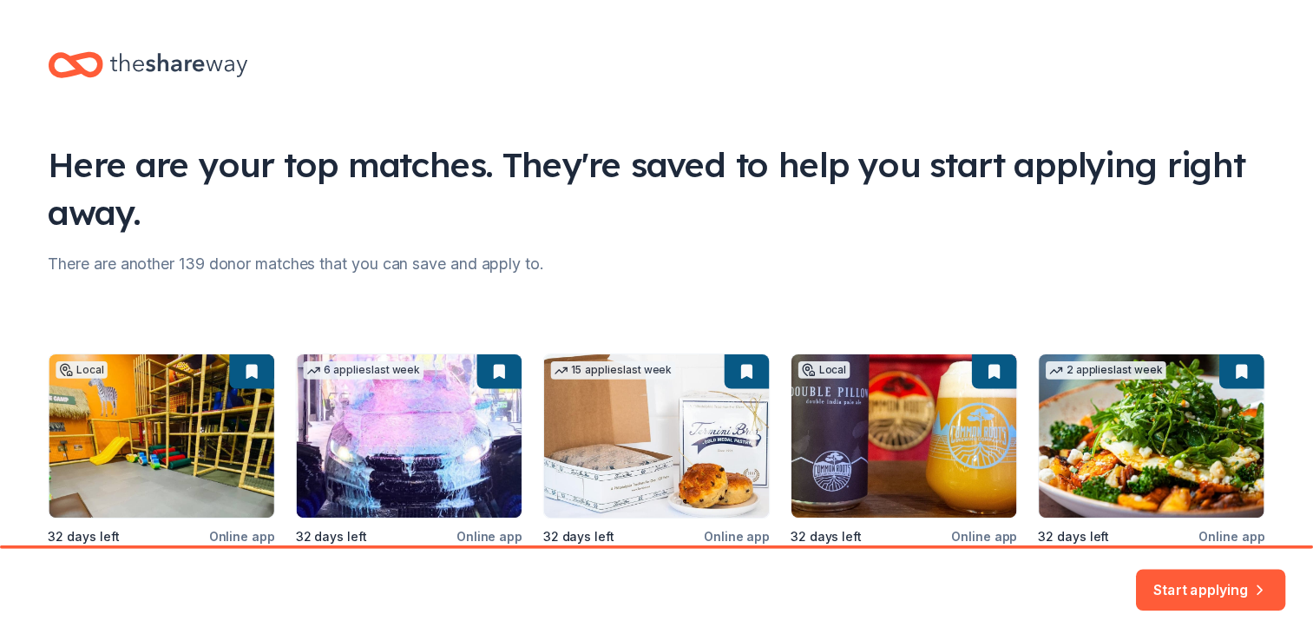
scroll to position [182, 0]
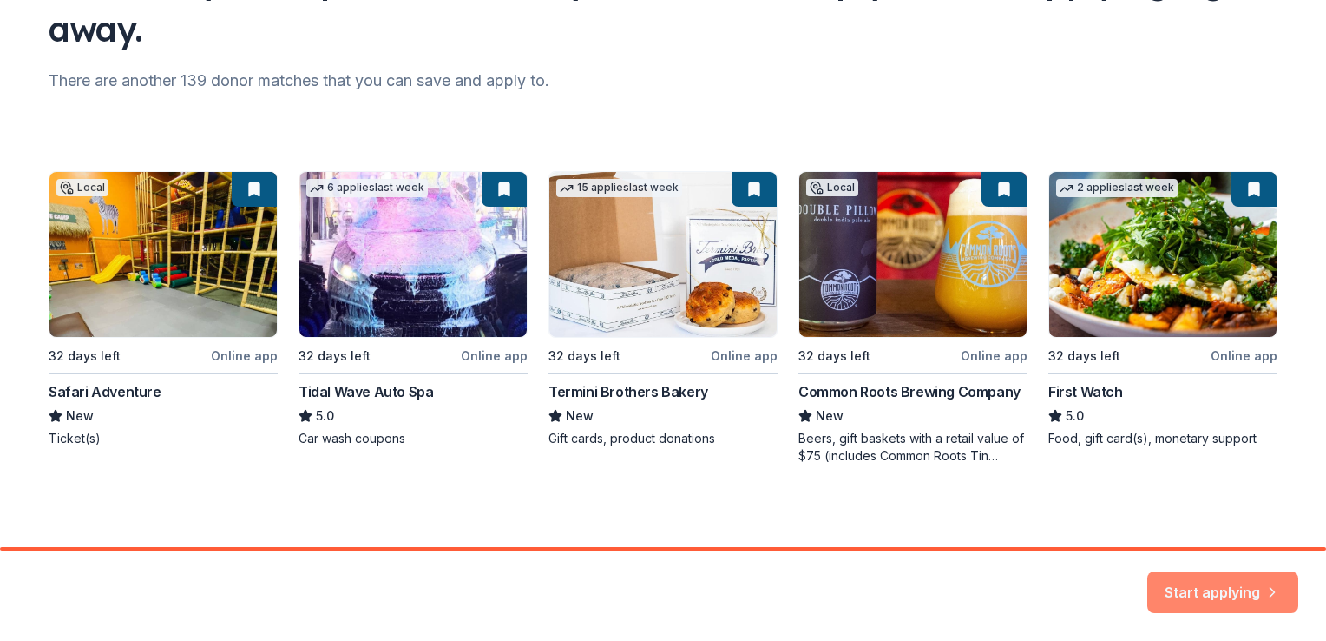
click at [1203, 584] on button "Start applying" at bounding box center [1222, 589] width 151 height 42
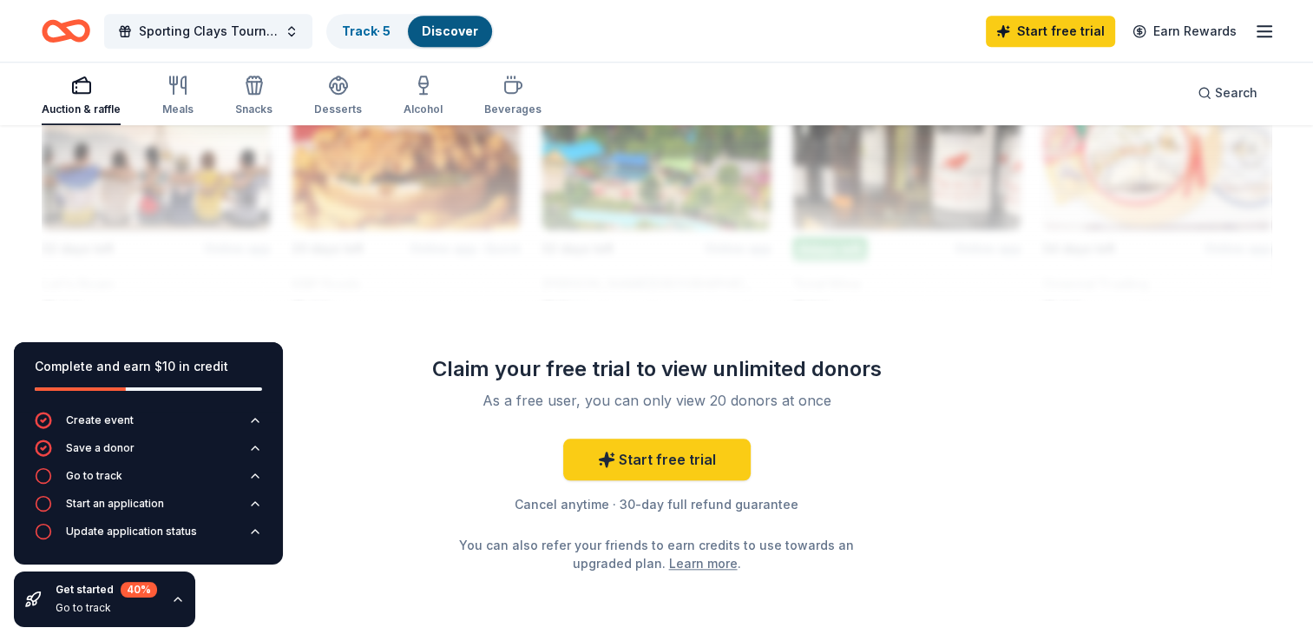
scroll to position [1653, 0]
